Goal: Check status: Check status

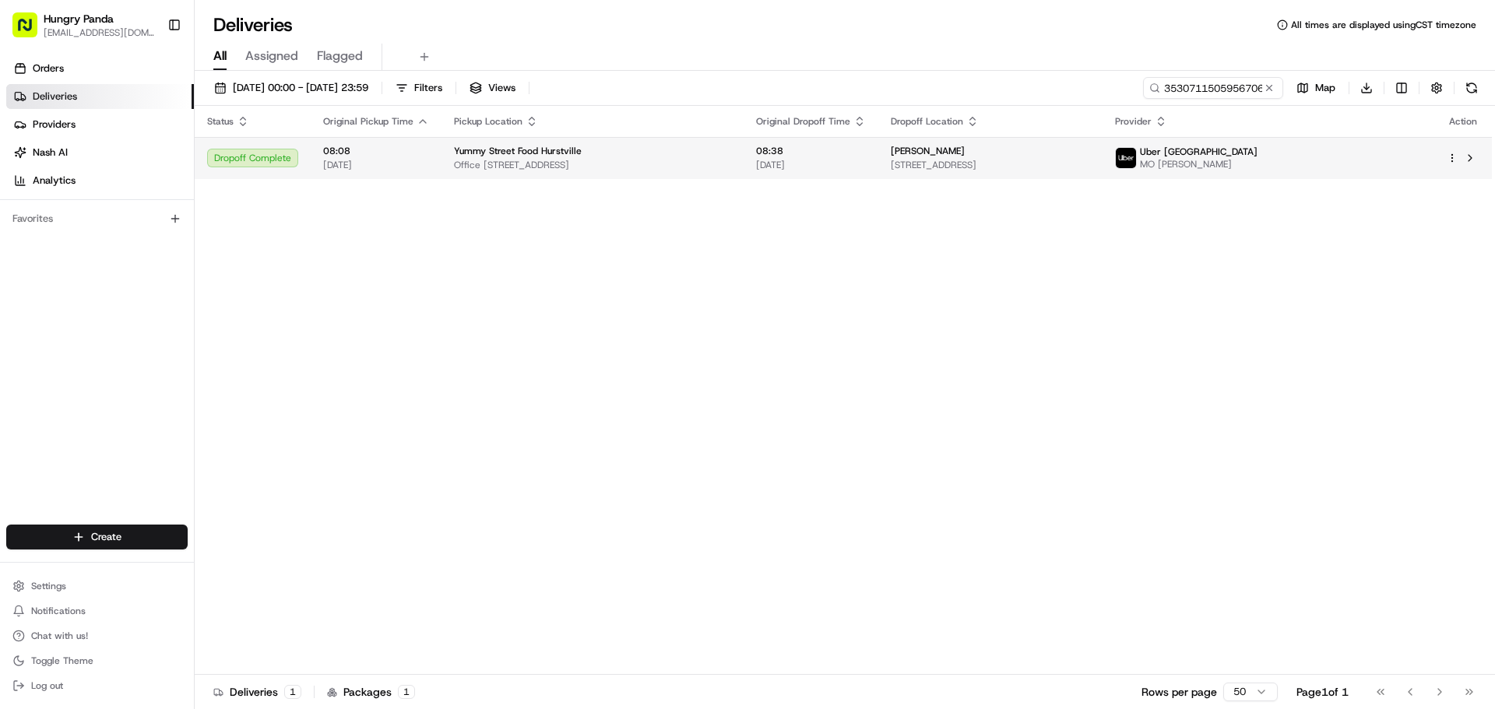
drag, startPoint x: 696, startPoint y: 278, endPoint x: 1249, endPoint y: 170, distance: 563.1
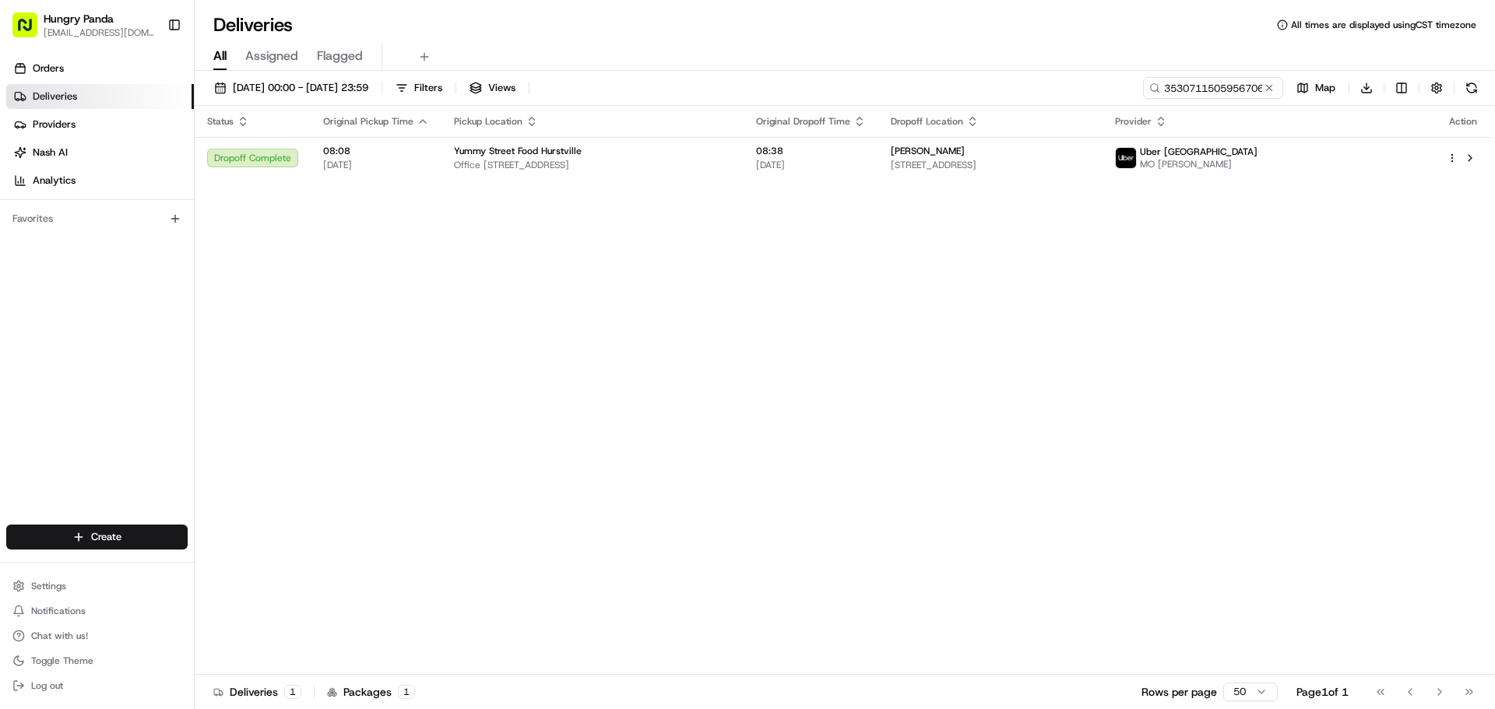
drag, startPoint x: 1268, startPoint y: 93, endPoint x: 1231, endPoint y: 92, distance: 37.4
click at [1262, 92] on button at bounding box center [1269, 88] width 16 height 16
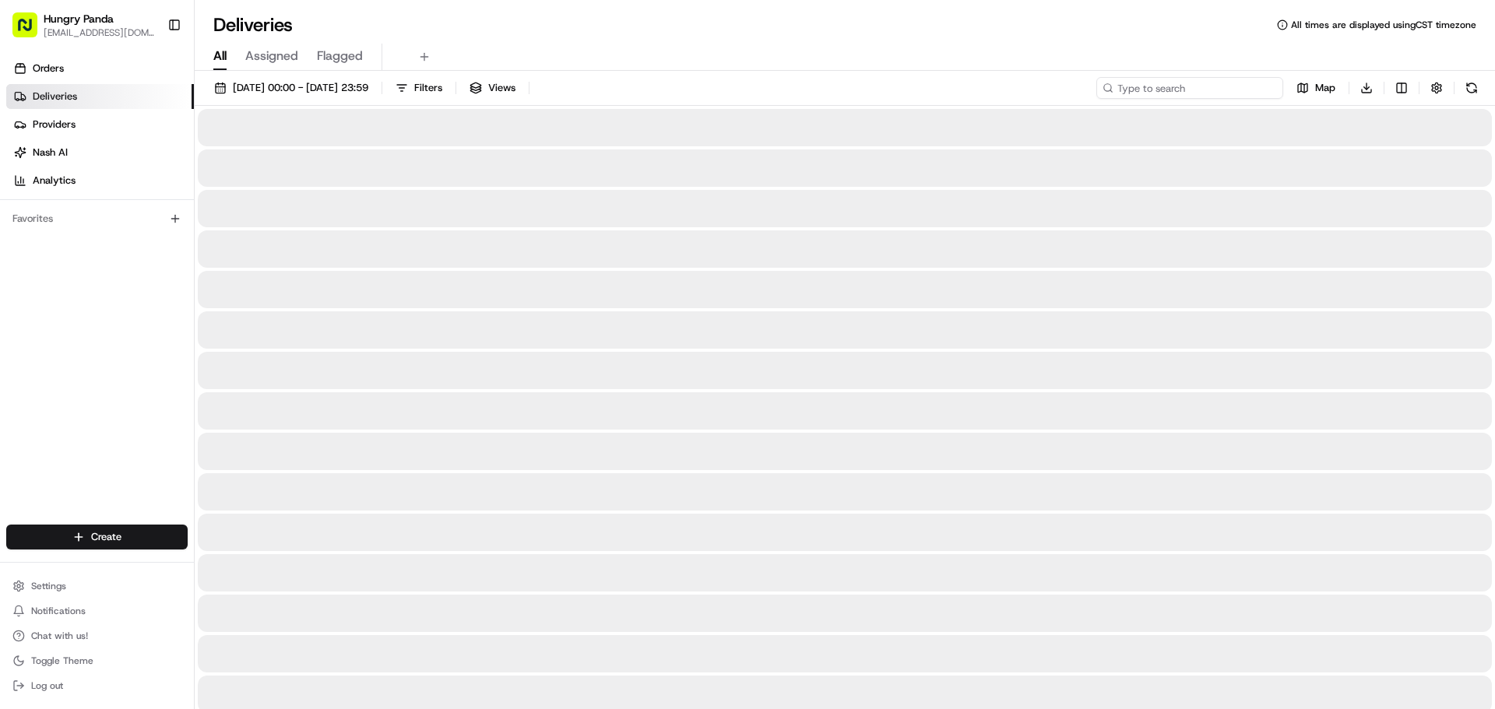
click at [1231, 92] on input at bounding box center [1189, 88] width 187 height 22
paste input "244770191595173172369"
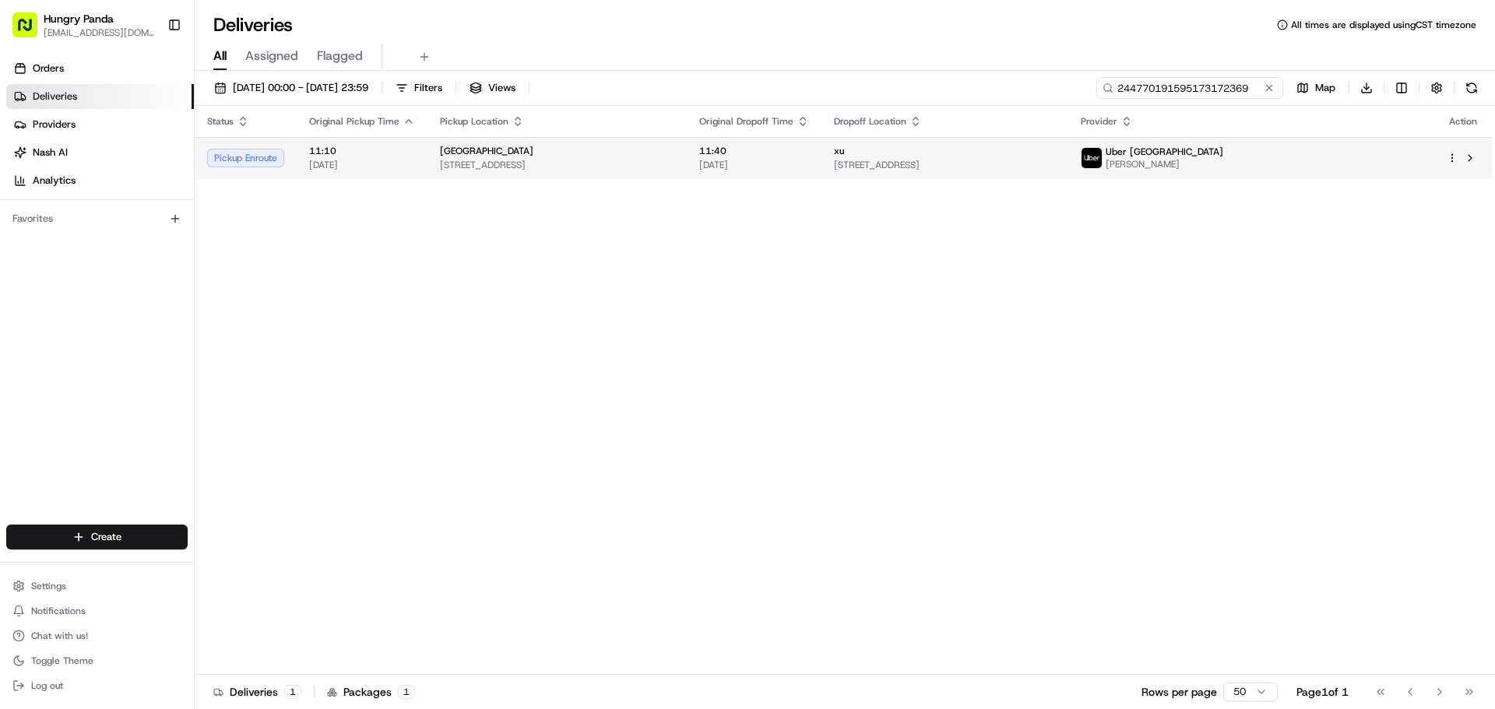
type input "244770191595173172369"
click at [393, 163] on span "[DATE]" at bounding box center [362, 165] width 106 height 12
